Goal: Task Accomplishment & Management: Complete application form

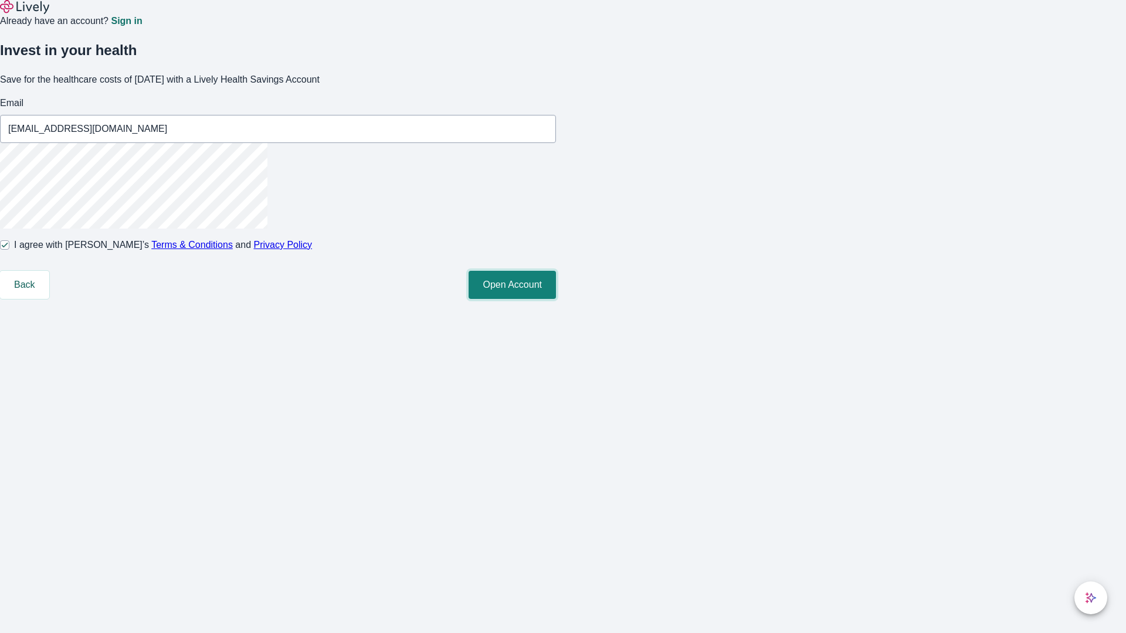
click at [556, 299] on button "Open Account" at bounding box center [512, 285] width 87 height 28
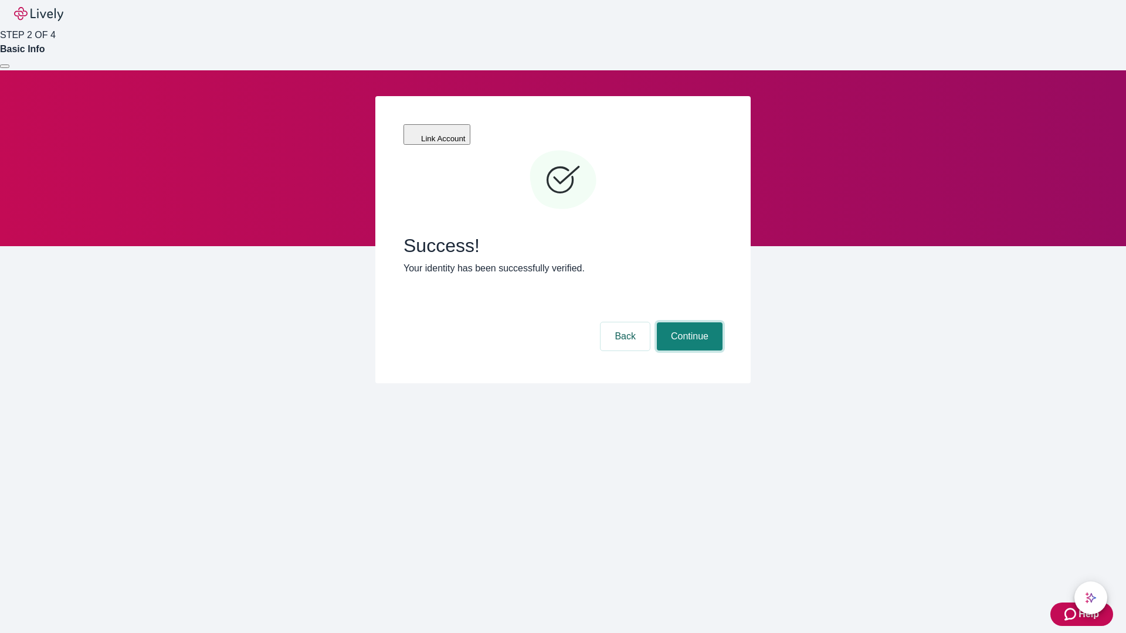
click at [688, 323] on button "Continue" at bounding box center [690, 337] width 66 height 28
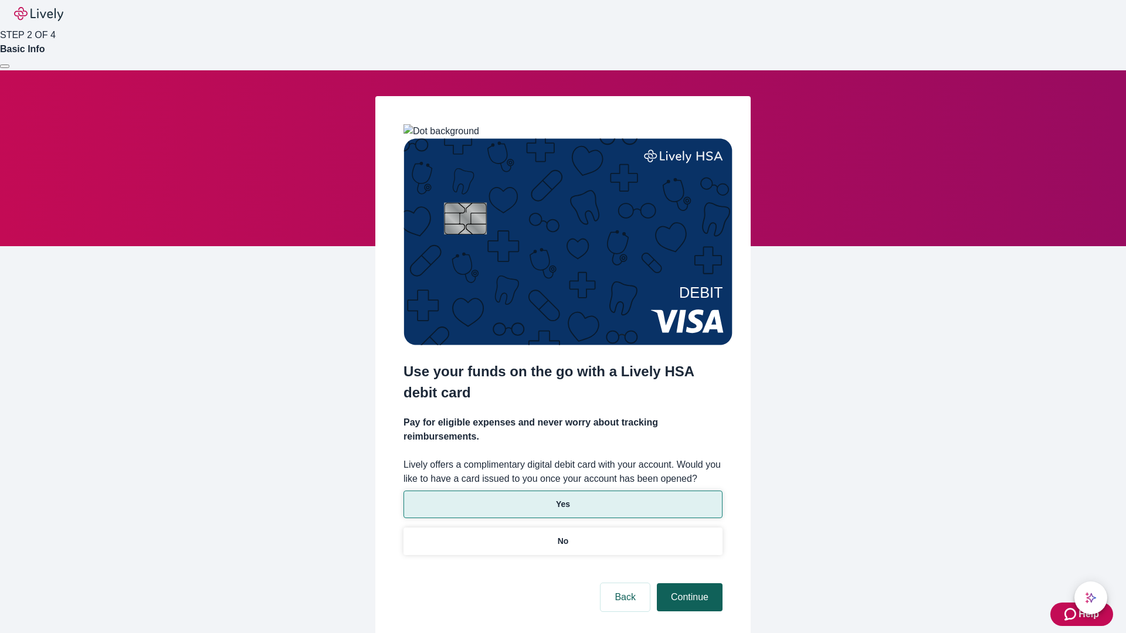
click at [562, 499] on p "Yes" at bounding box center [563, 505] width 14 height 12
click at [688, 584] on button "Continue" at bounding box center [690, 598] width 66 height 28
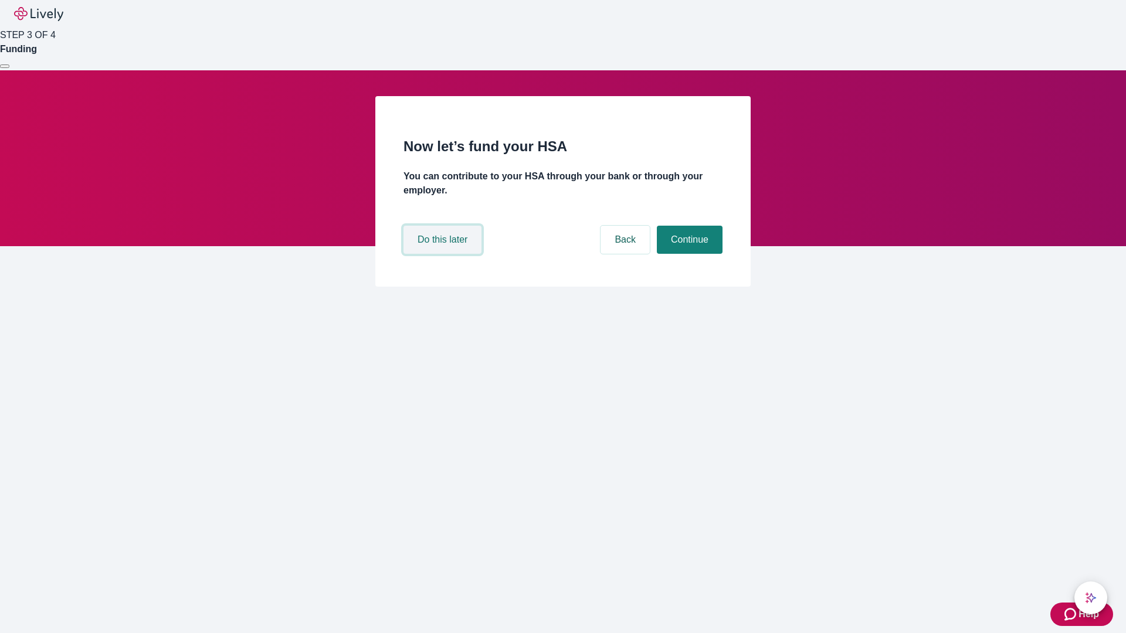
click at [444, 254] on button "Do this later" at bounding box center [443, 240] width 78 height 28
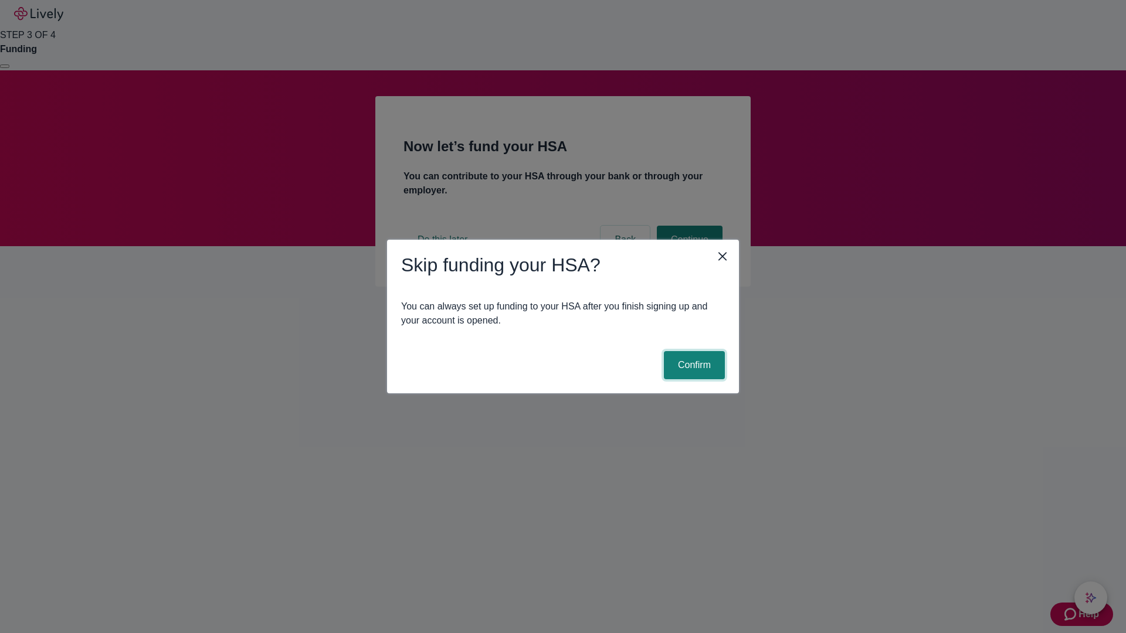
click at [693, 365] on button "Confirm" at bounding box center [694, 365] width 61 height 28
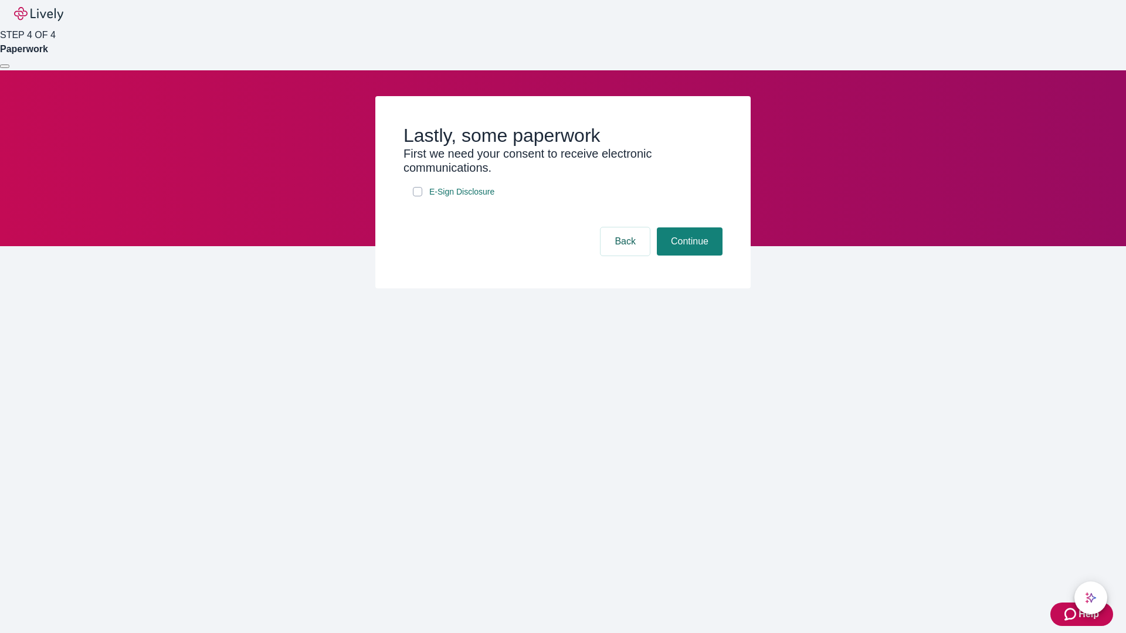
click at [418, 196] on input "E-Sign Disclosure" at bounding box center [417, 191] width 9 height 9
checkbox input "true"
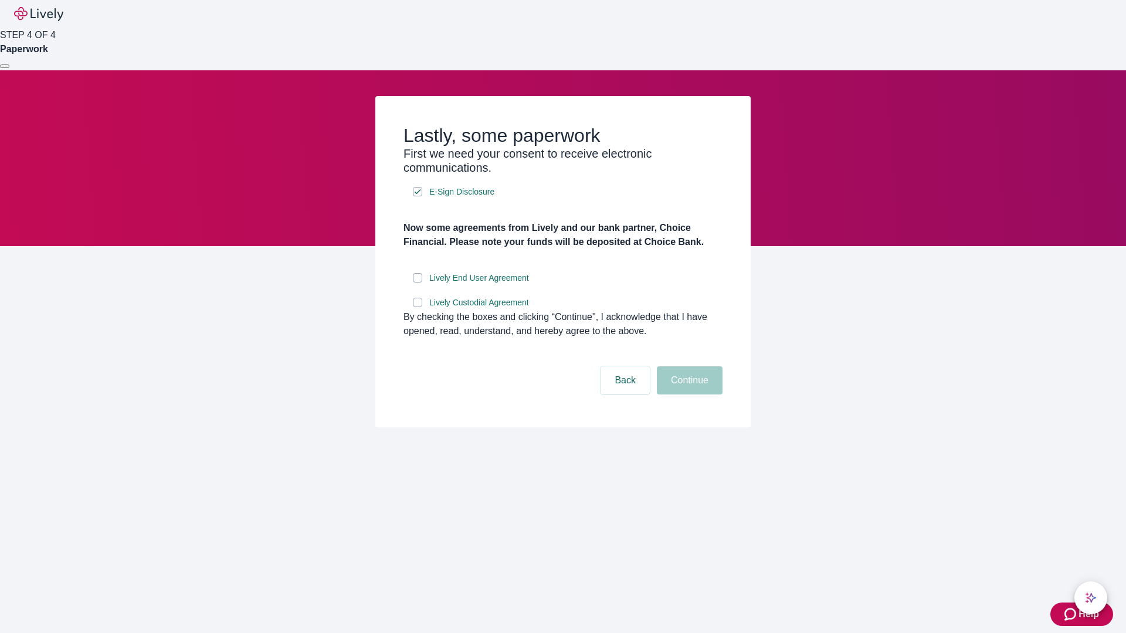
click at [418, 283] on input "Lively End User Agreement" at bounding box center [417, 277] width 9 height 9
checkbox input "true"
click at [418, 307] on input "Lively Custodial Agreement" at bounding box center [417, 302] width 9 height 9
checkbox input "true"
click at [688, 395] on button "Continue" at bounding box center [690, 381] width 66 height 28
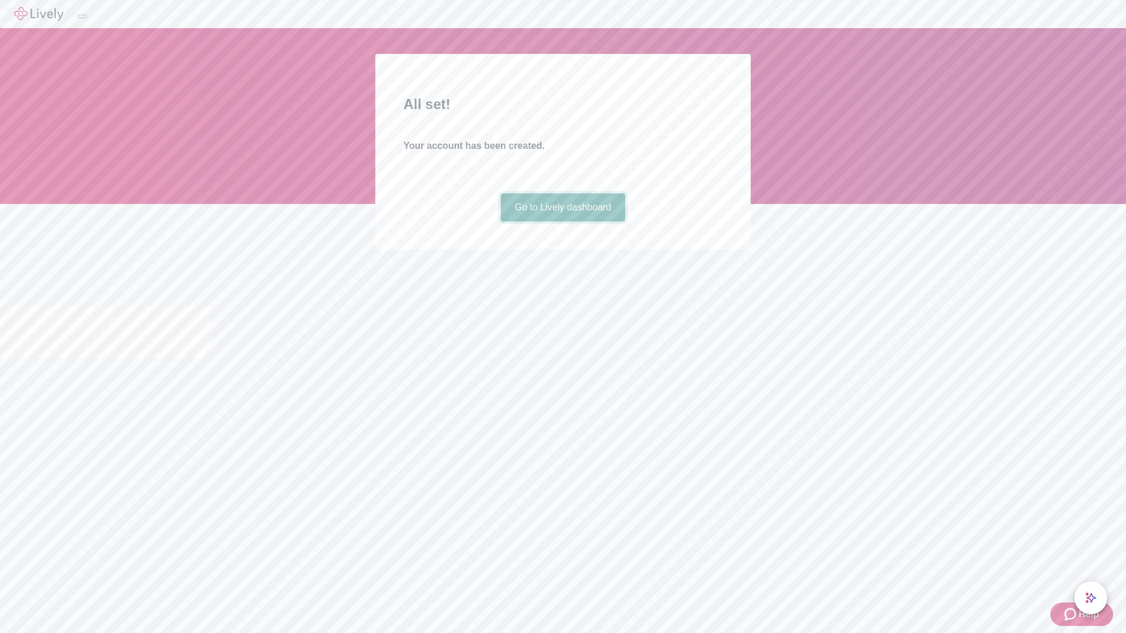
click at [562, 222] on link "Go to Lively dashboard" at bounding box center [563, 208] width 125 height 28
